Goal: Check status

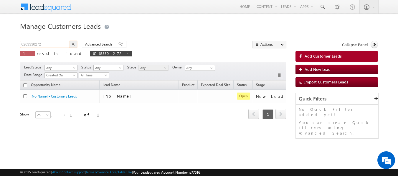
click at [54, 46] on input "6263330272" at bounding box center [45, 44] width 50 height 7
paste input "909950515"
type input "9099505152"
click at [74, 44] on img "button" at bounding box center [73, 44] width 3 height 3
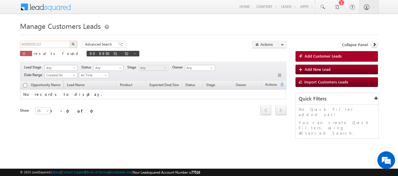
click at [43, 45] on input "9099505152" at bounding box center [45, 44] width 50 height 7
paste input "359378727"
click at [74, 44] on img "button" at bounding box center [73, 44] width 3 height 3
click at [44, 46] on input "9359378727" at bounding box center [45, 44] width 50 height 7
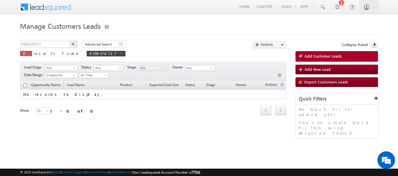
click at [44, 46] on input "9359378727" at bounding box center [45, 44] width 50 height 7
paste input "8851881560"
type input "8851881560"
click at [73, 45] on img "button" at bounding box center [73, 44] width 3 height 3
